Goal: Check status: Check status

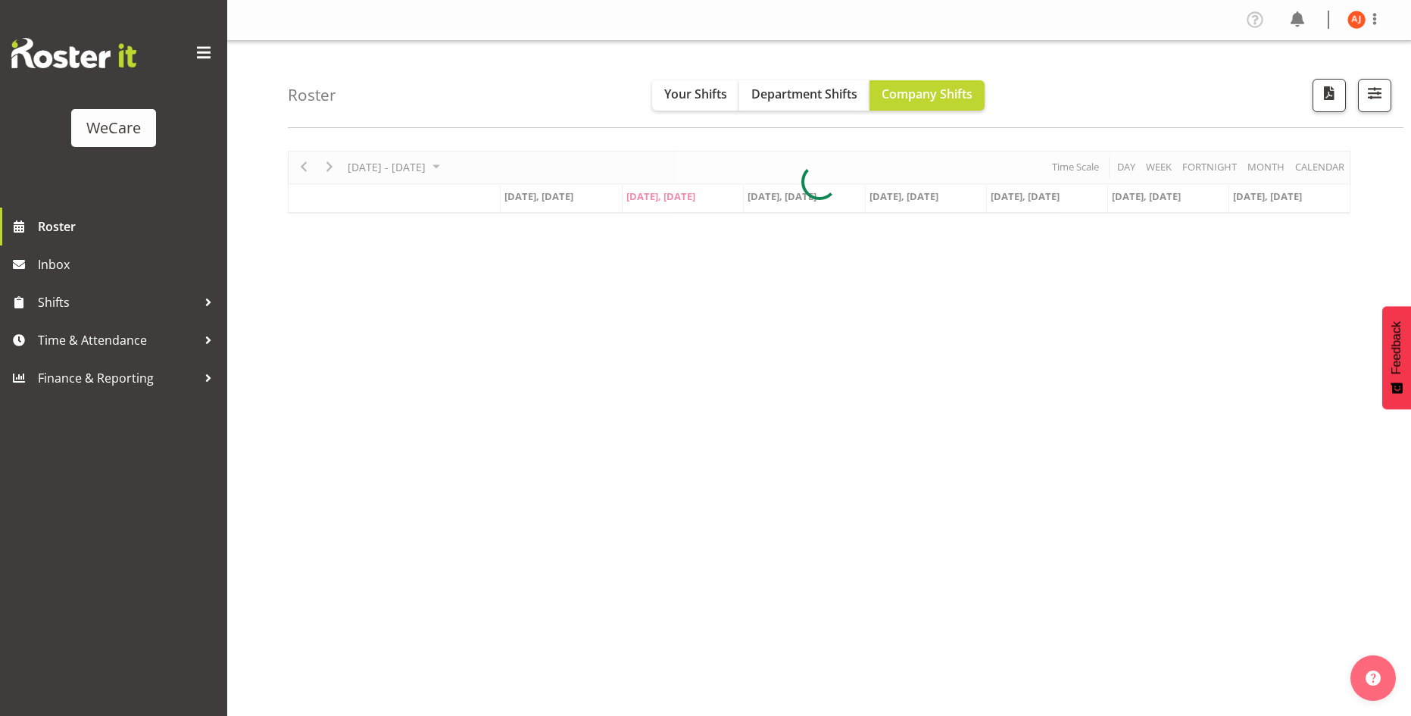
click at [456, 164] on div "[DATE] - [DATE] [DATE] Day Week Fortnight Month calendar Month Agenda Time Scal…" at bounding box center [819, 182] width 1062 height 63
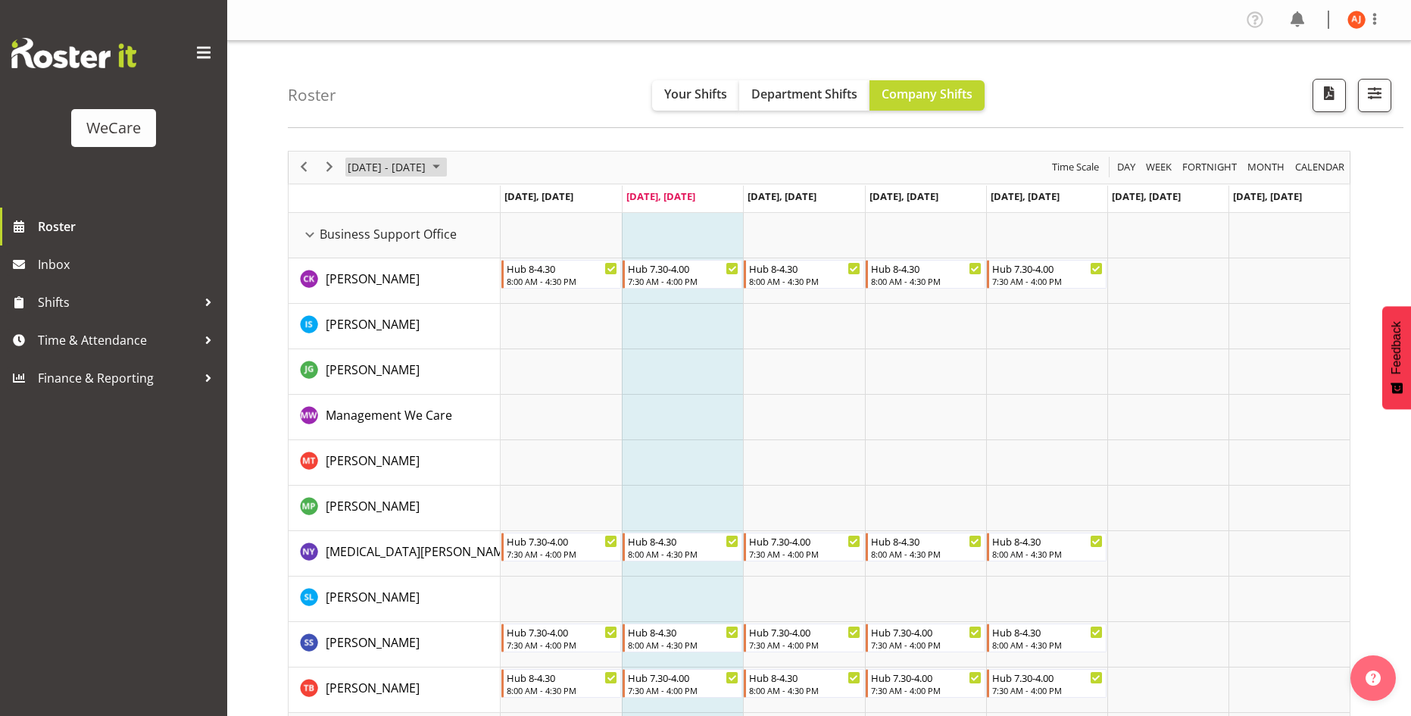
click at [445, 164] on span "September 2025" at bounding box center [436, 166] width 18 height 19
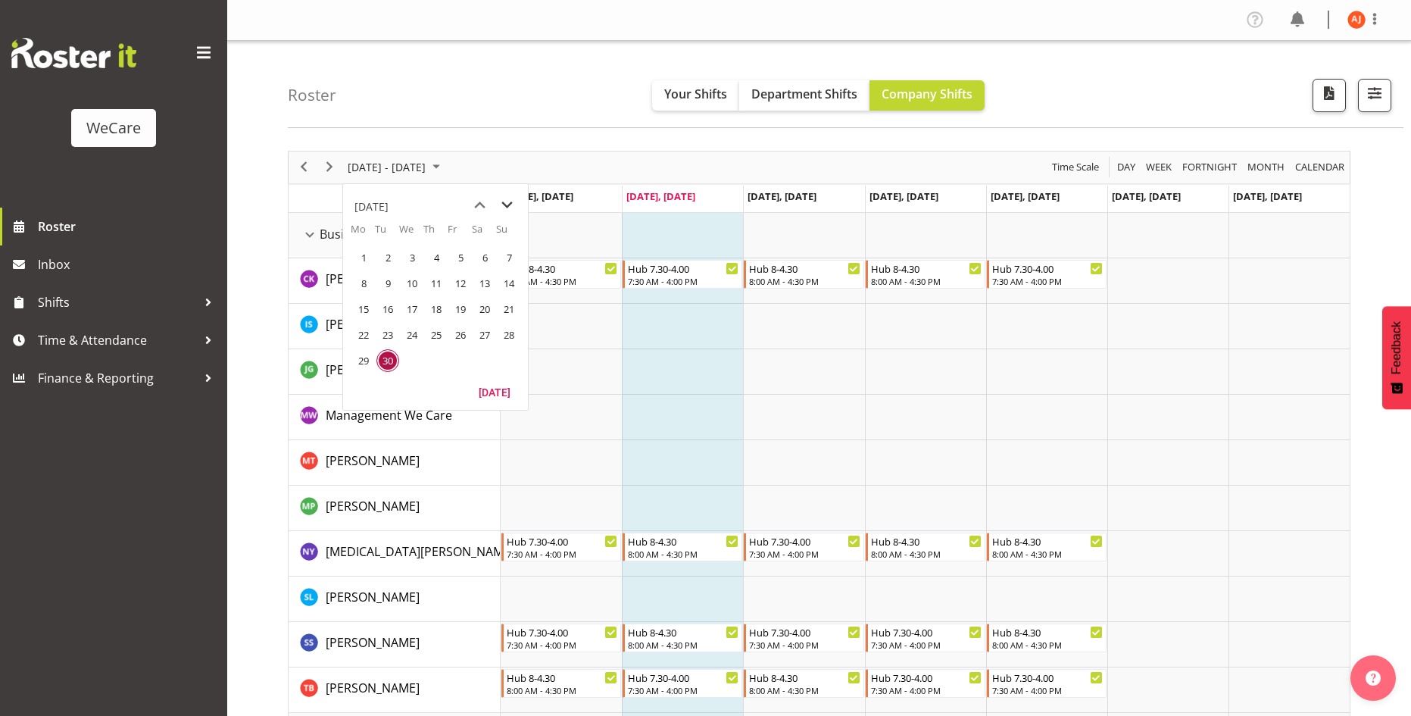
click at [512, 207] on span "next month" at bounding box center [507, 205] width 27 height 27
drag, startPoint x: 366, startPoint y: 290, endPoint x: 357, endPoint y: 281, distance: 12.8
click at [366, 289] on span "3" at bounding box center [363, 283] width 23 height 23
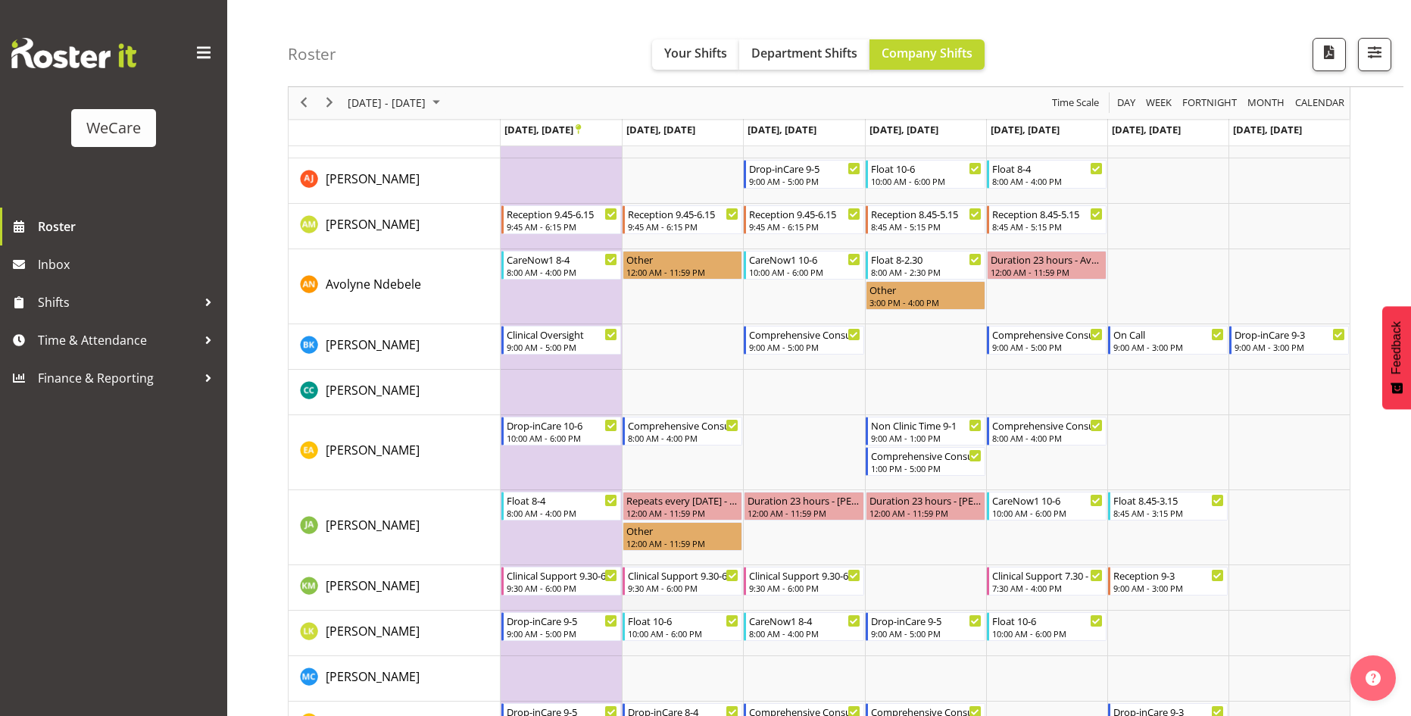
scroll to position [606, 0]
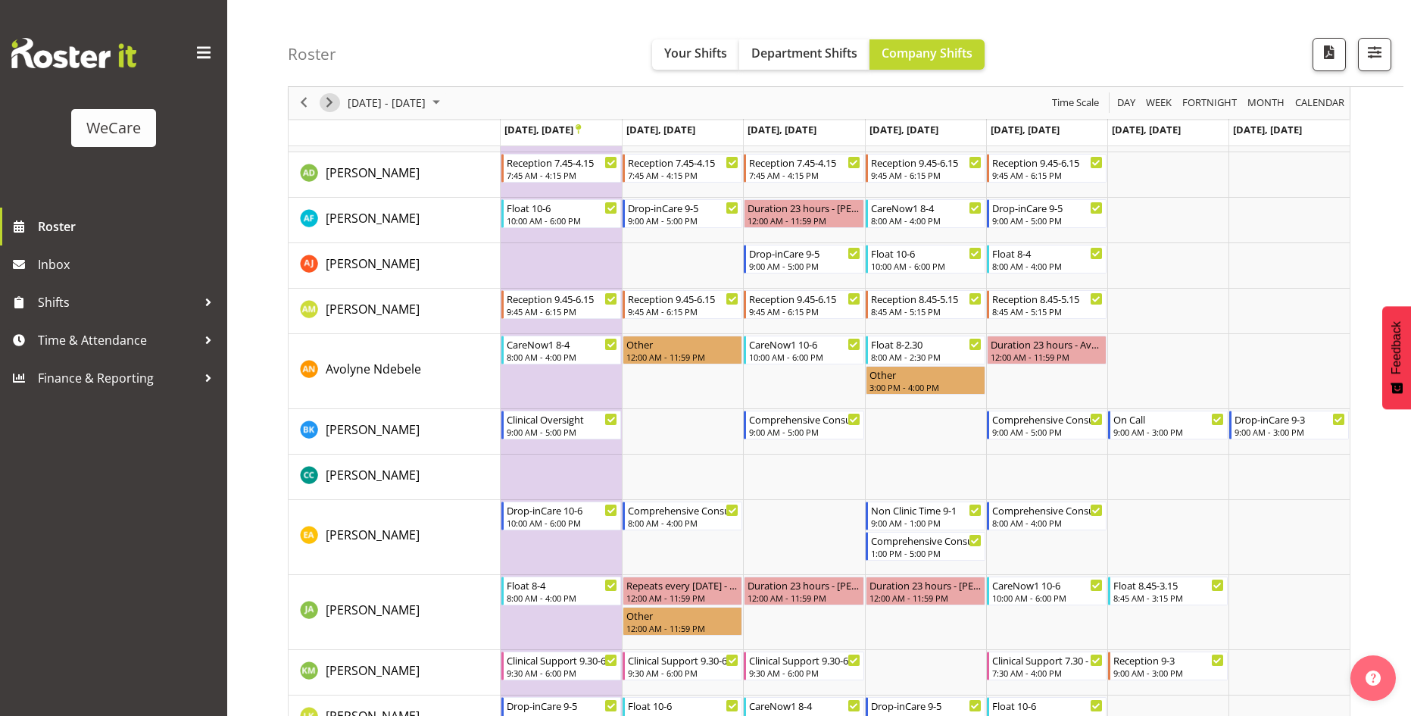
click at [338, 107] on span "Next" at bounding box center [329, 103] width 18 height 19
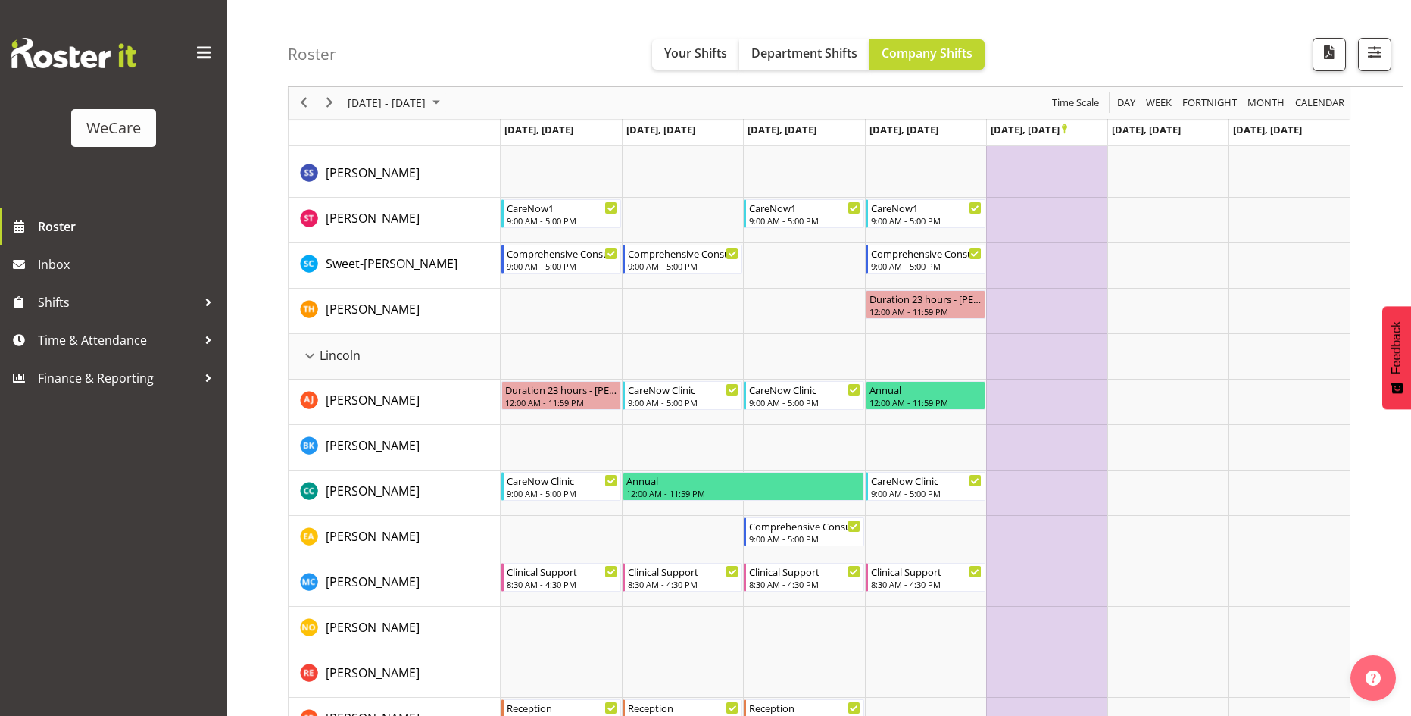
scroll to position [2272, 0]
drag, startPoint x: 329, startPoint y: 104, endPoint x: 554, endPoint y: 187, distance: 239.8
click at [331, 104] on span "Next" at bounding box center [329, 103] width 18 height 19
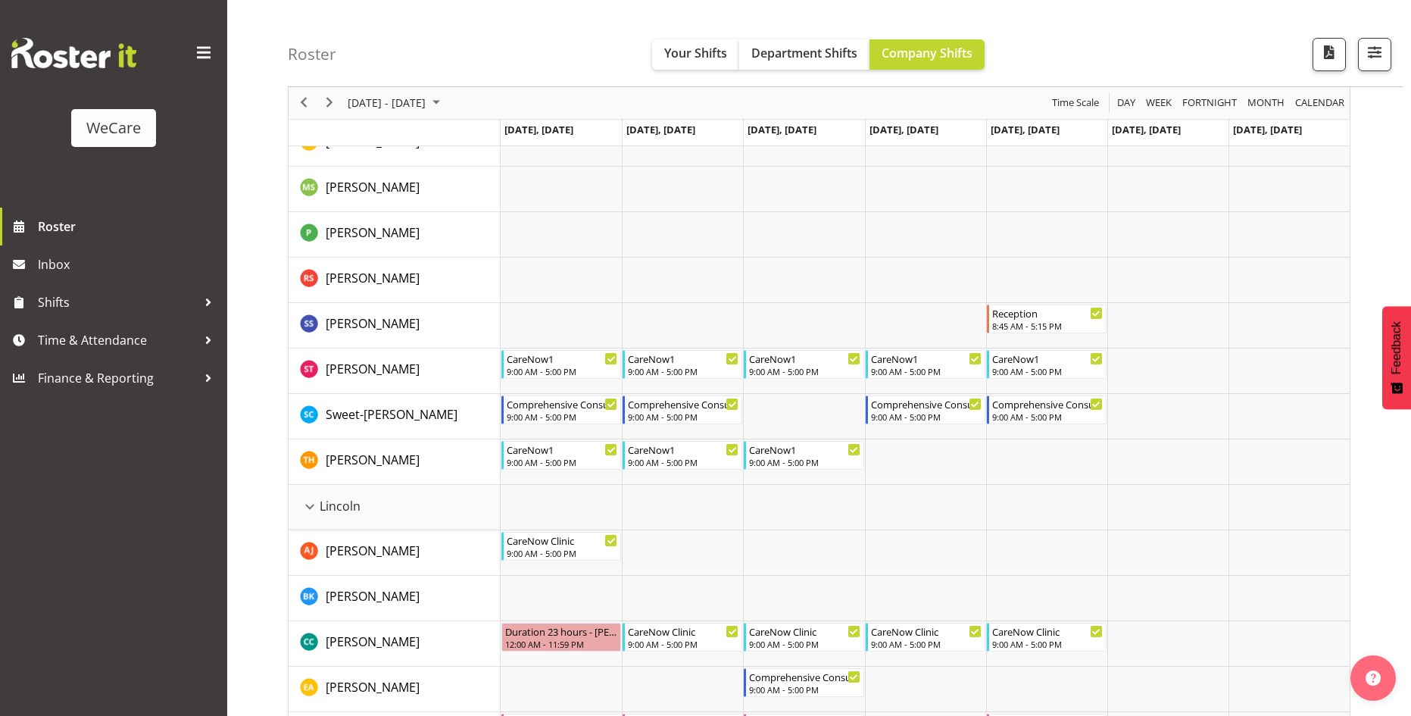
scroll to position [2196, 0]
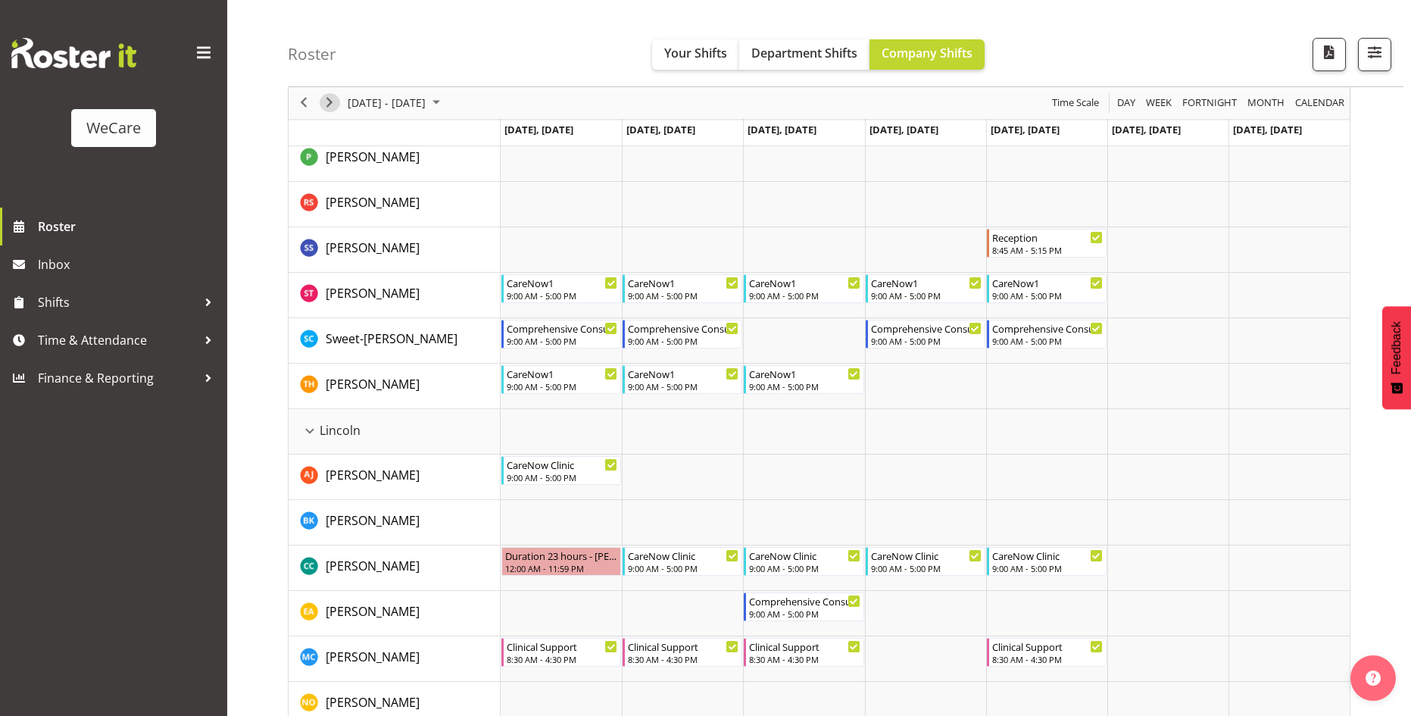
click at [323, 99] on span "Next" at bounding box center [329, 103] width 18 height 19
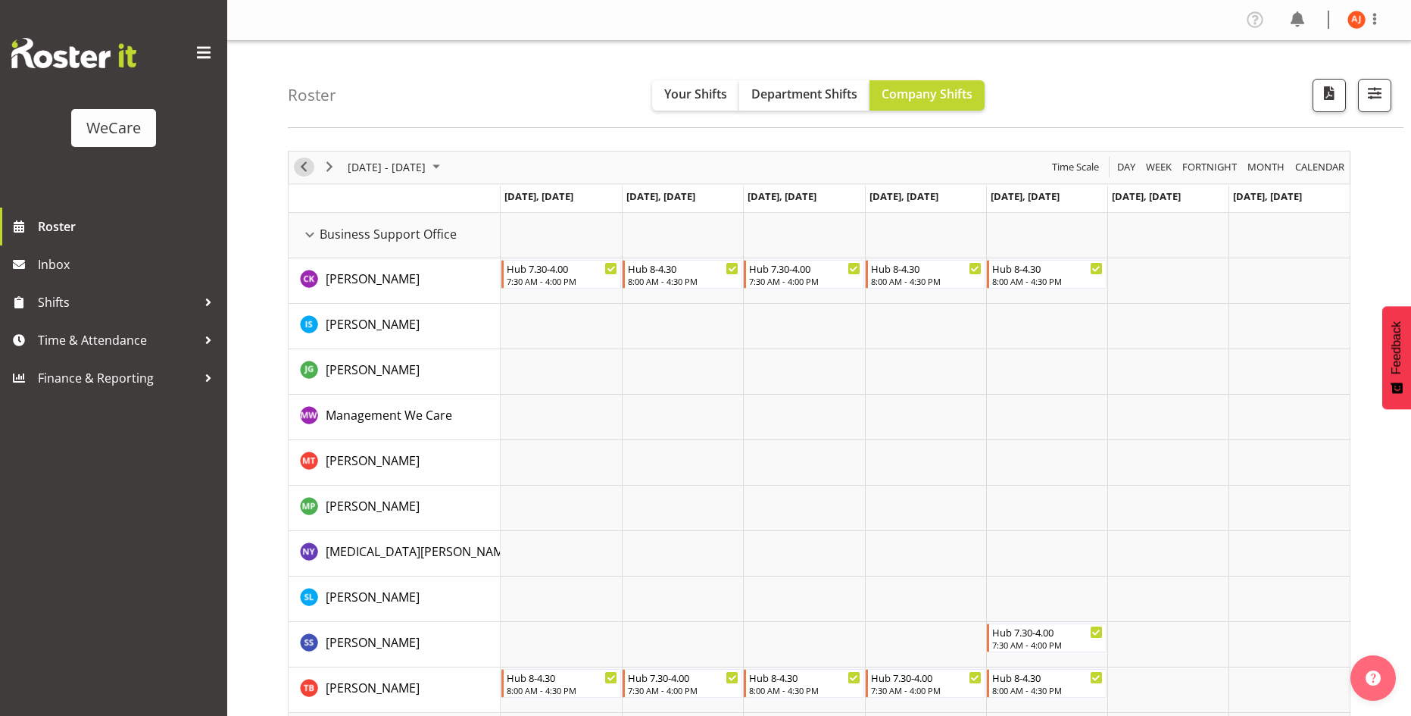
click at [301, 170] on span "Previous" at bounding box center [304, 166] width 18 height 19
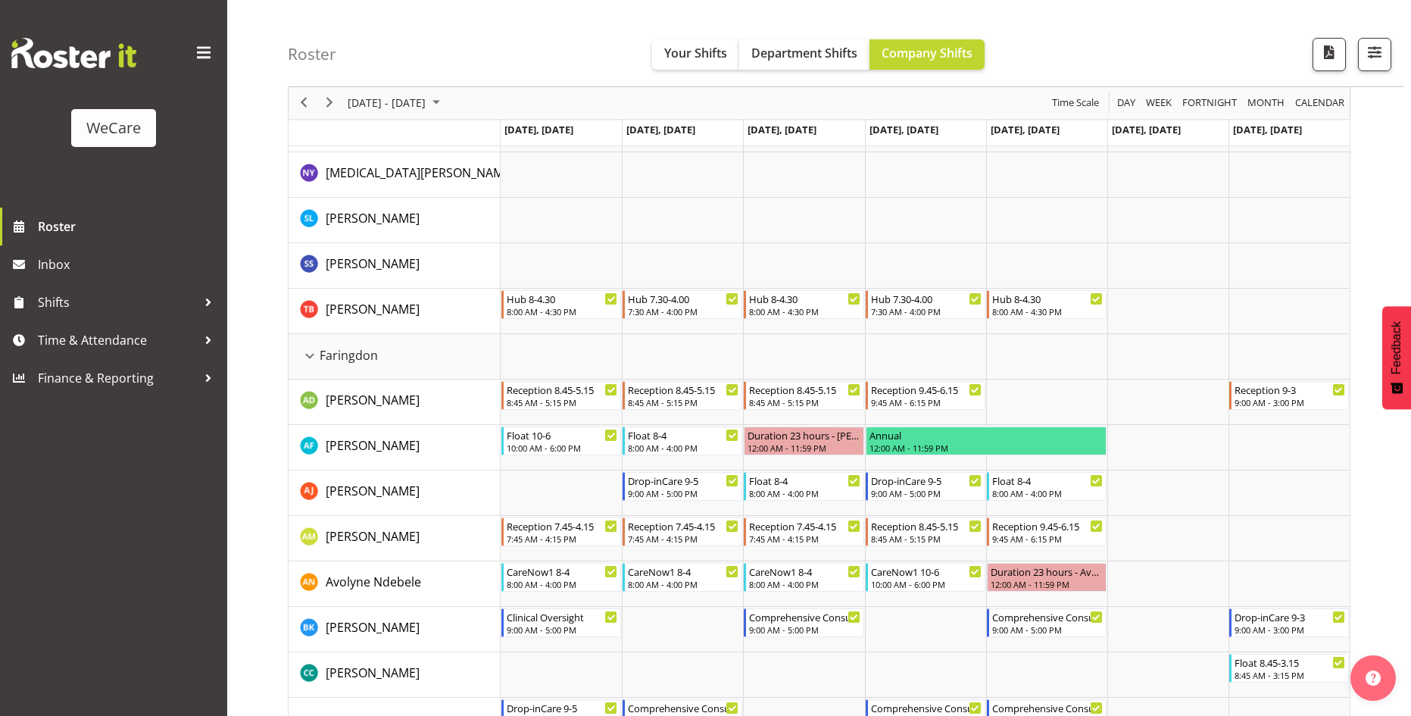
scroll to position [454, 0]
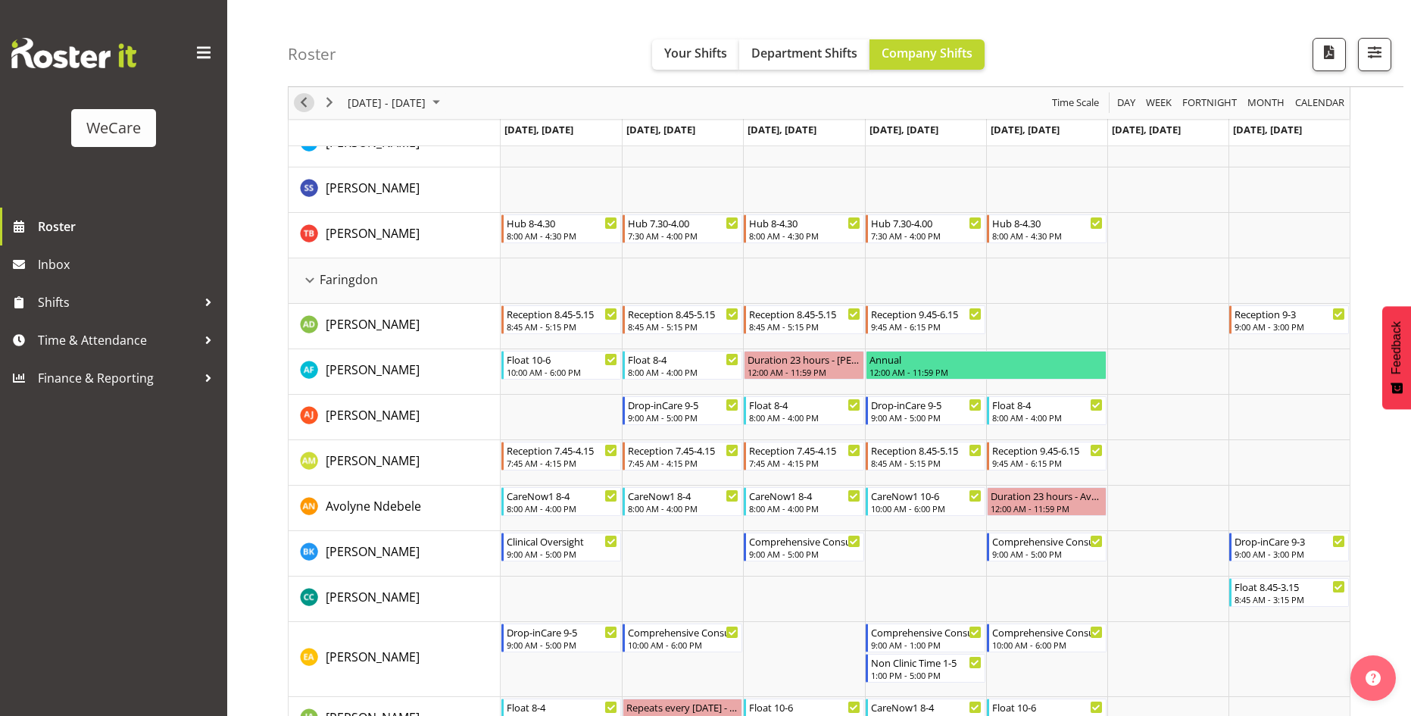
click at [307, 109] on span "Previous" at bounding box center [304, 103] width 18 height 19
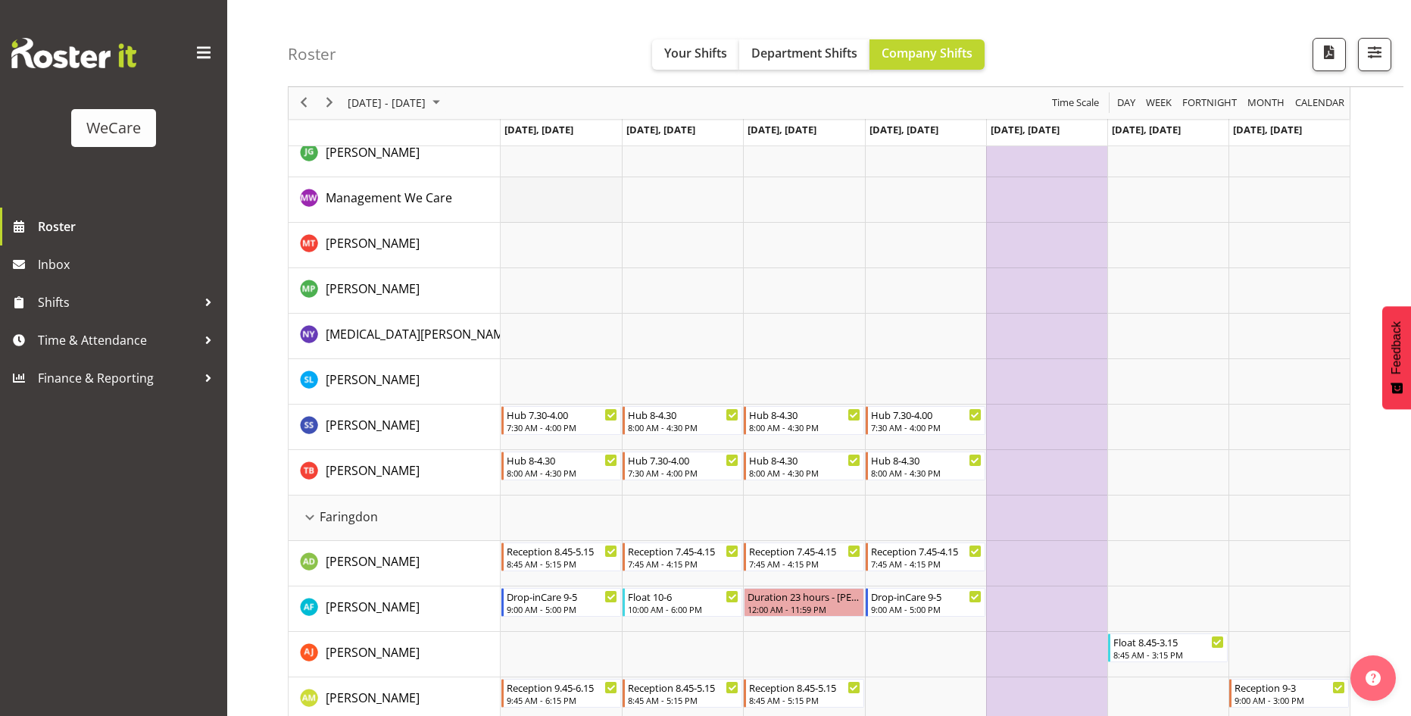
scroll to position [151, 0]
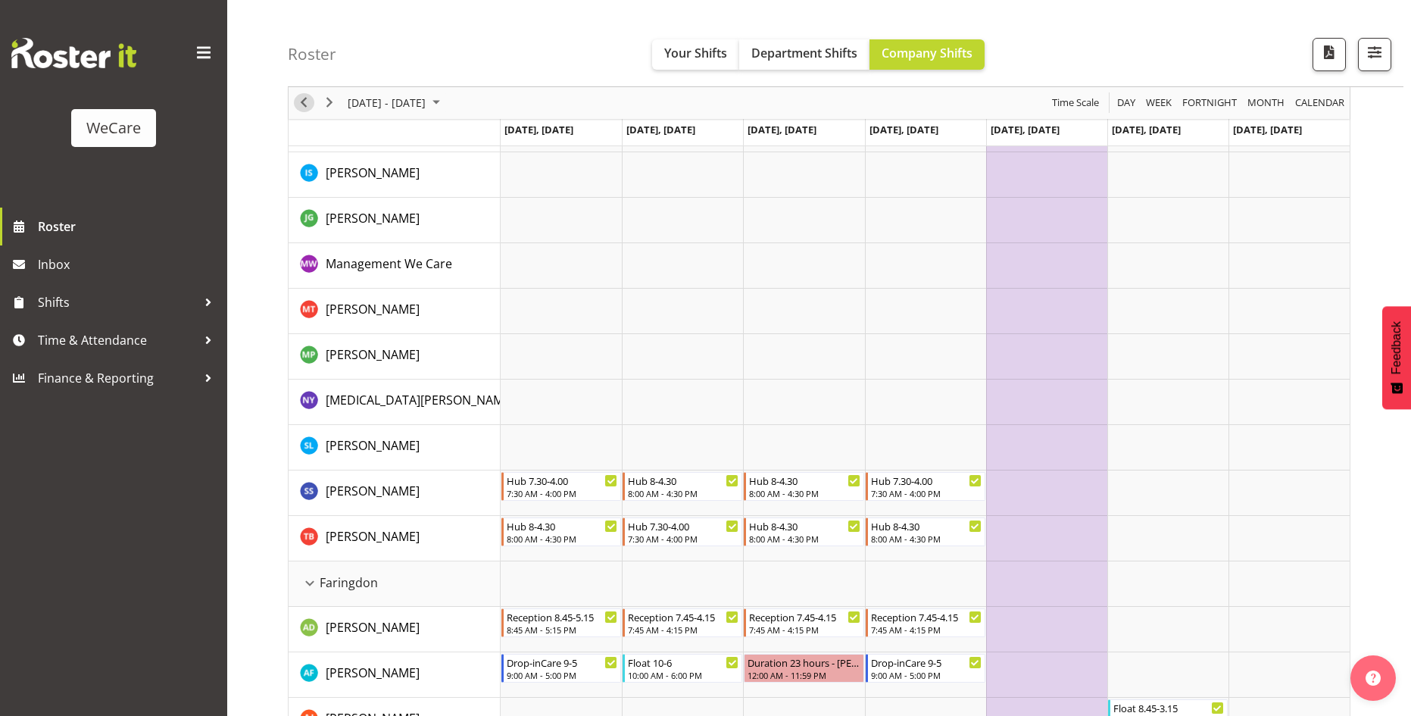
click at [298, 104] on span "Previous" at bounding box center [304, 103] width 18 height 19
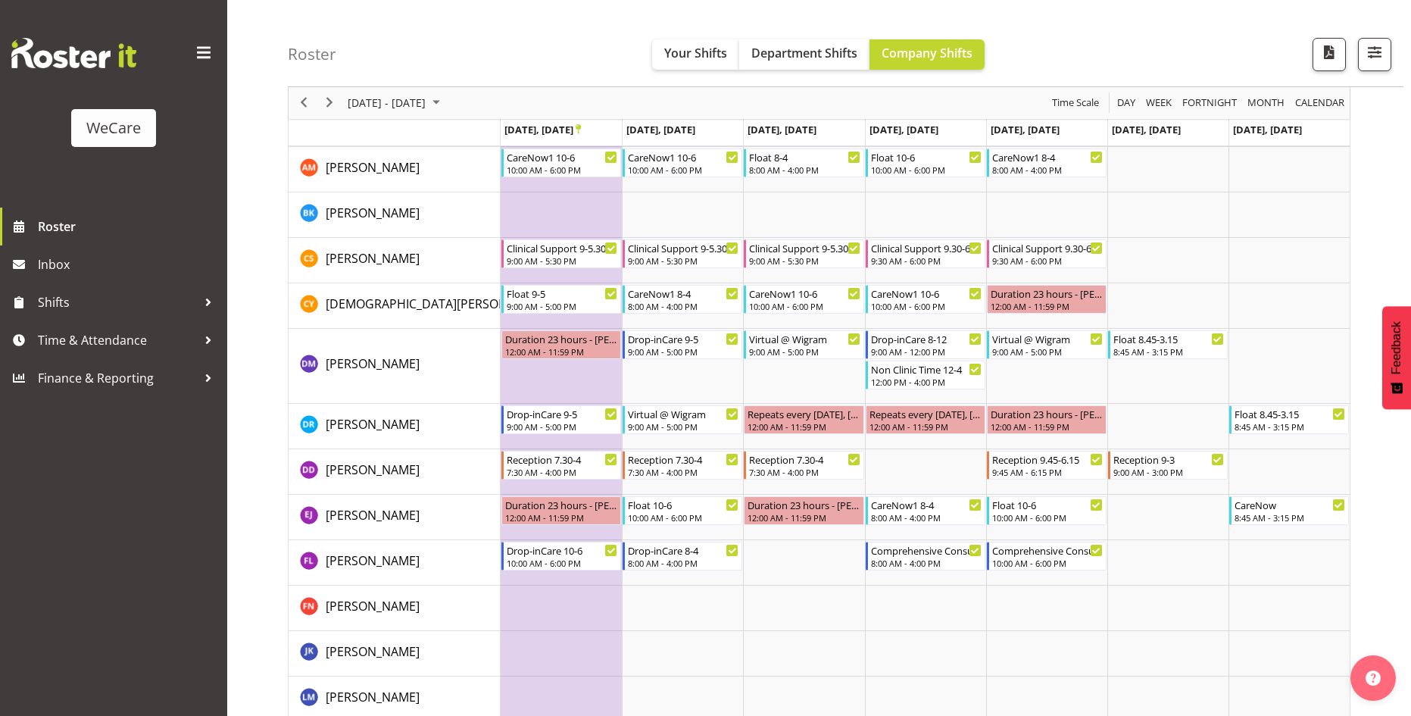
scroll to position [3710, 0]
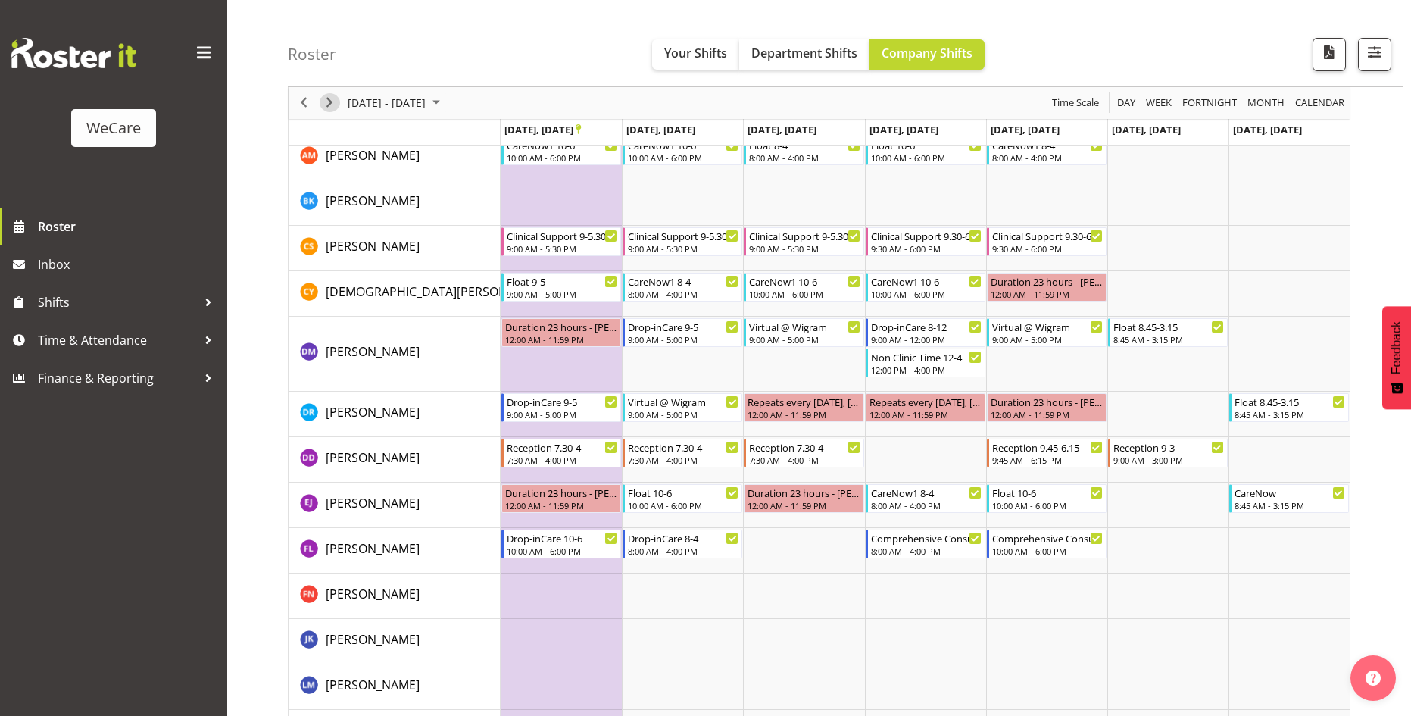
drag, startPoint x: 328, startPoint y: 99, endPoint x: 416, endPoint y: 139, distance: 97.3
click at [328, 99] on span "Next" at bounding box center [329, 103] width 18 height 19
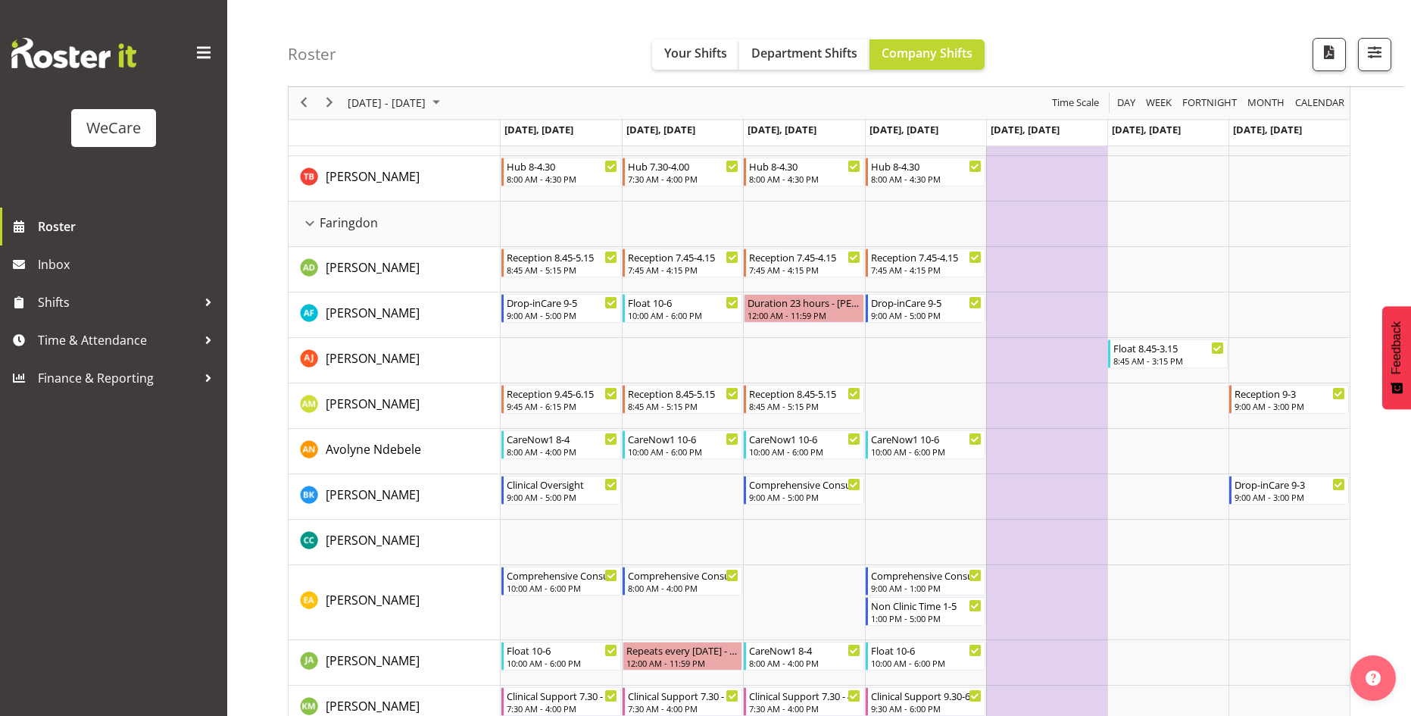
scroll to position [454, 0]
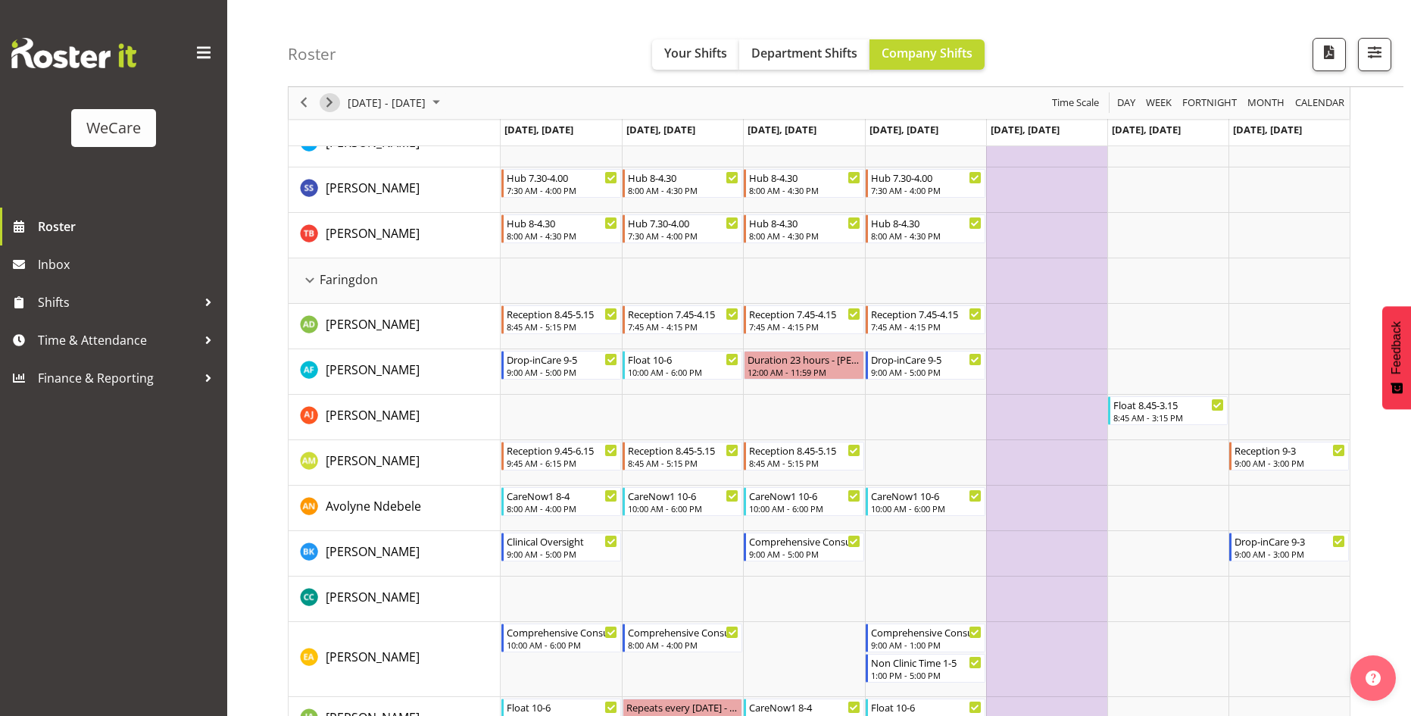
click at [329, 102] on span "Next" at bounding box center [329, 103] width 18 height 19
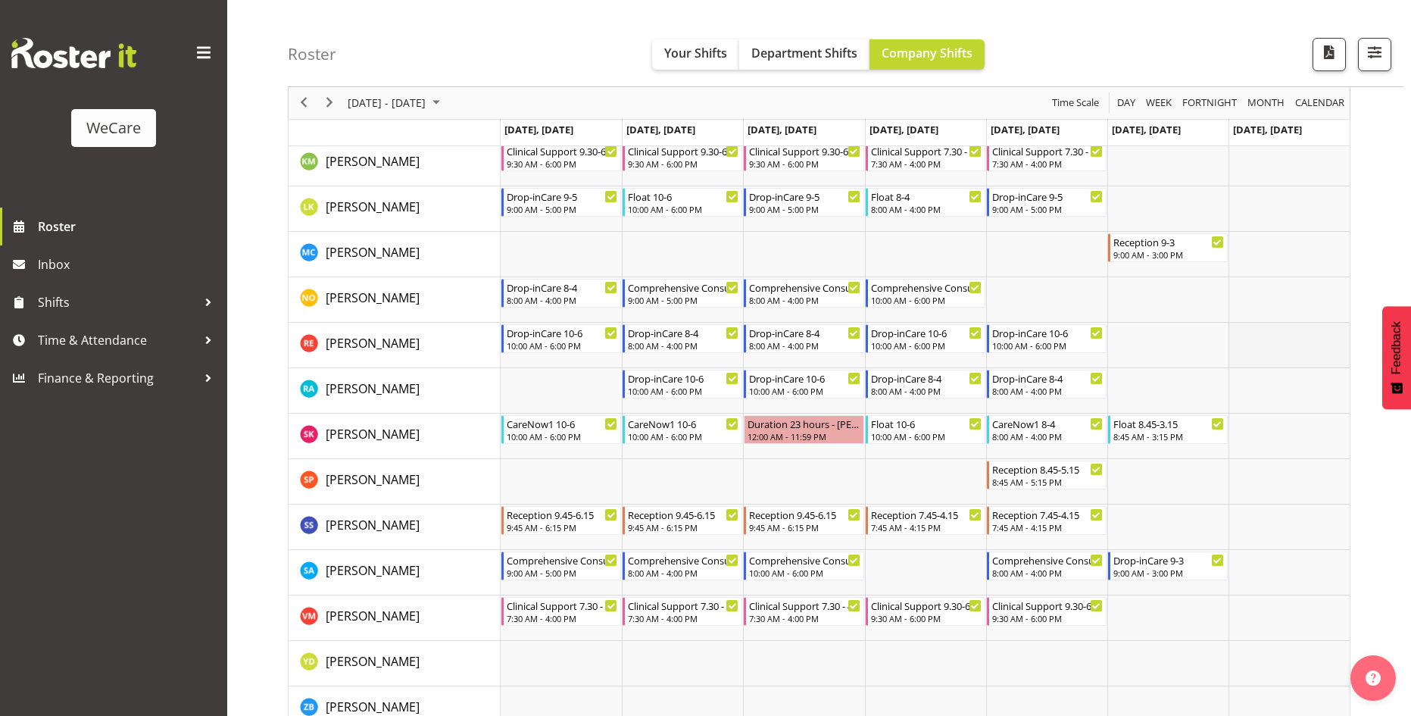
scroll to position [1060, 0]
